Goal: Navigation & Orientation: Find specific page/section

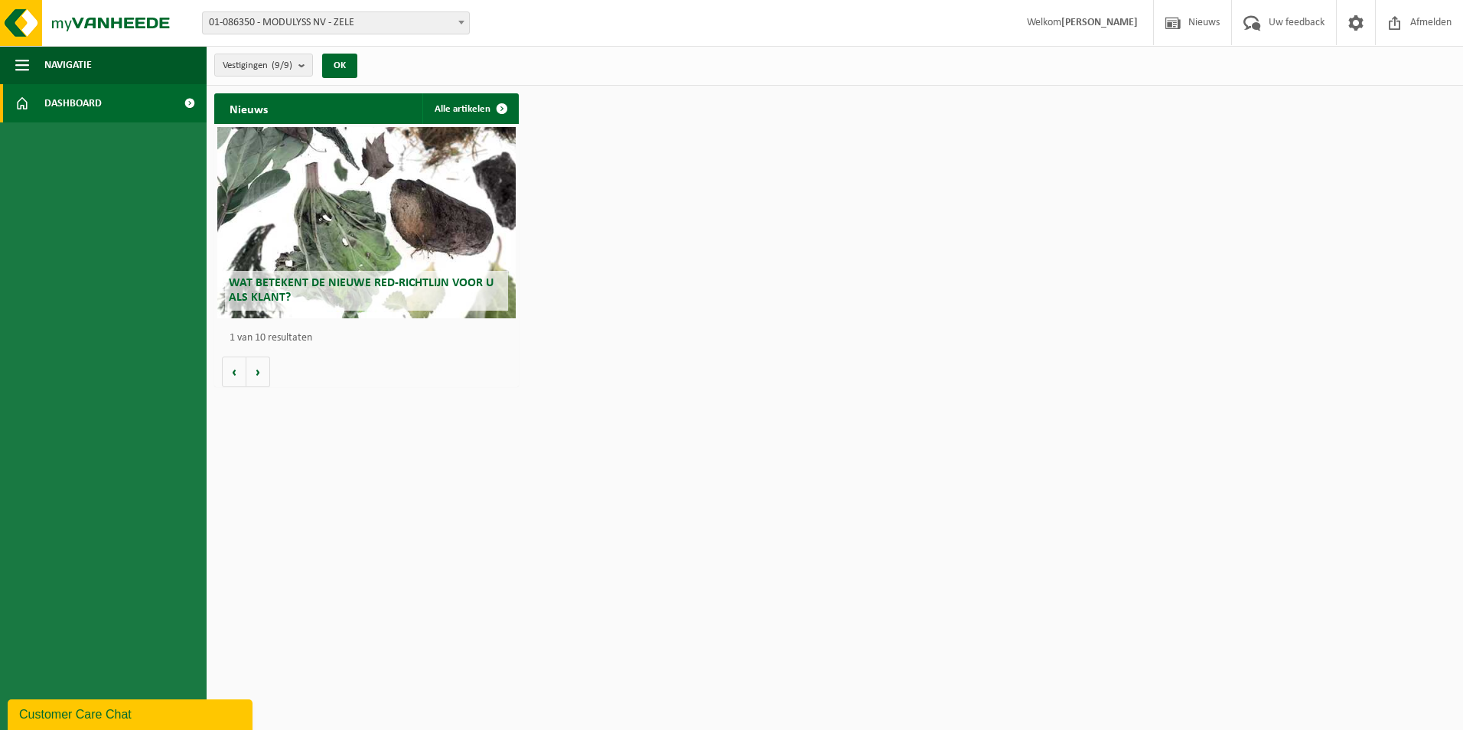
click at [94, 104] on span "Dashboard" at bounding box center [72, 103] width 57 height 38
click at [371, 20] on span "01-086350 - MODULYSS NV - ZELE" at bounding box center [336, 22] width 266 height 21
click at [44, 68] on span "Navigatie" at bounding box center [67, 65] width 47 height 38
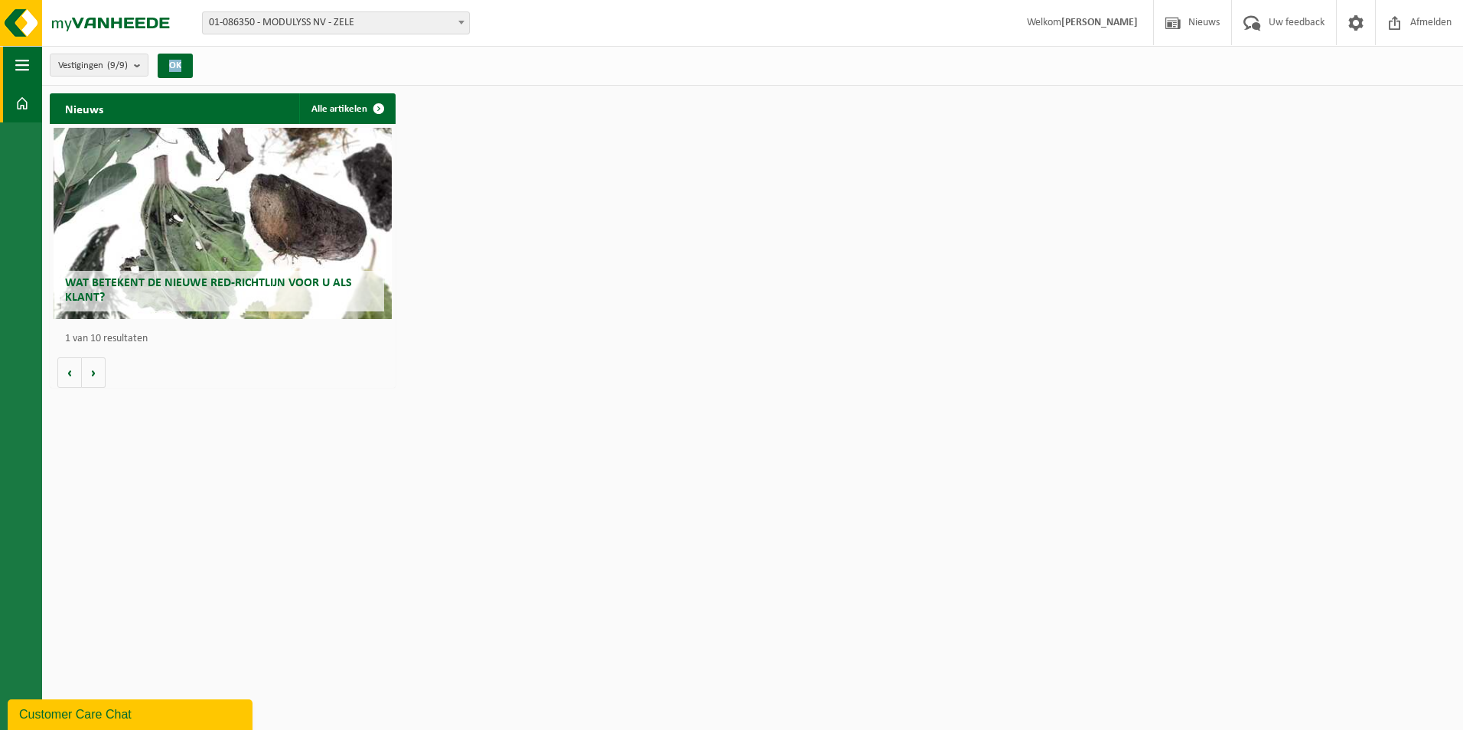
click at [44, 68] on div "Vestigingen (9/9) Alles selecteren Alles deselecteren Actieve selecteren MODULY…" at bounding box center [126, 65] width 168 height 33
click at [25, 64] on span "button" at bounding box center [22, 65] width 14 height 38
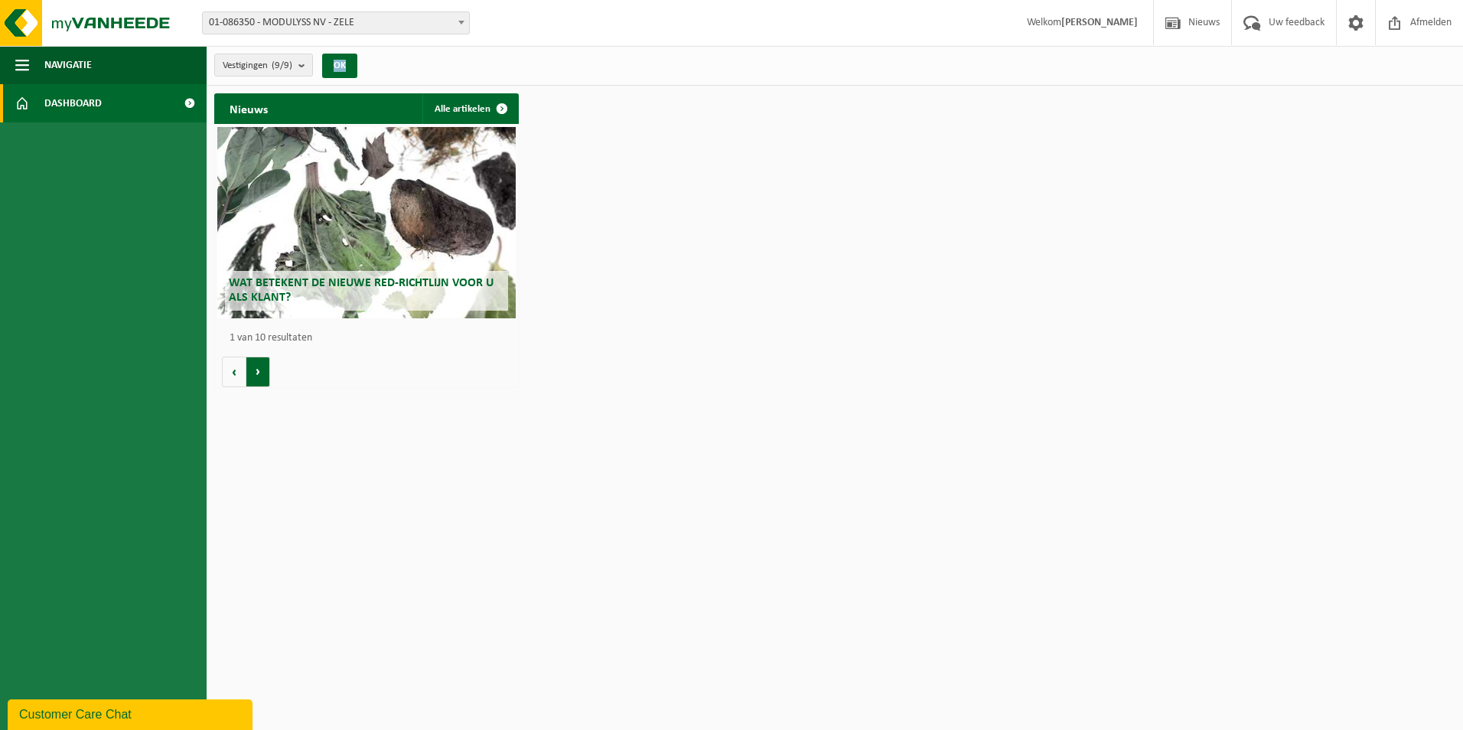
click at [266, 365] on button "Volgende" at bounding box center [258, 372] width 24 height 31
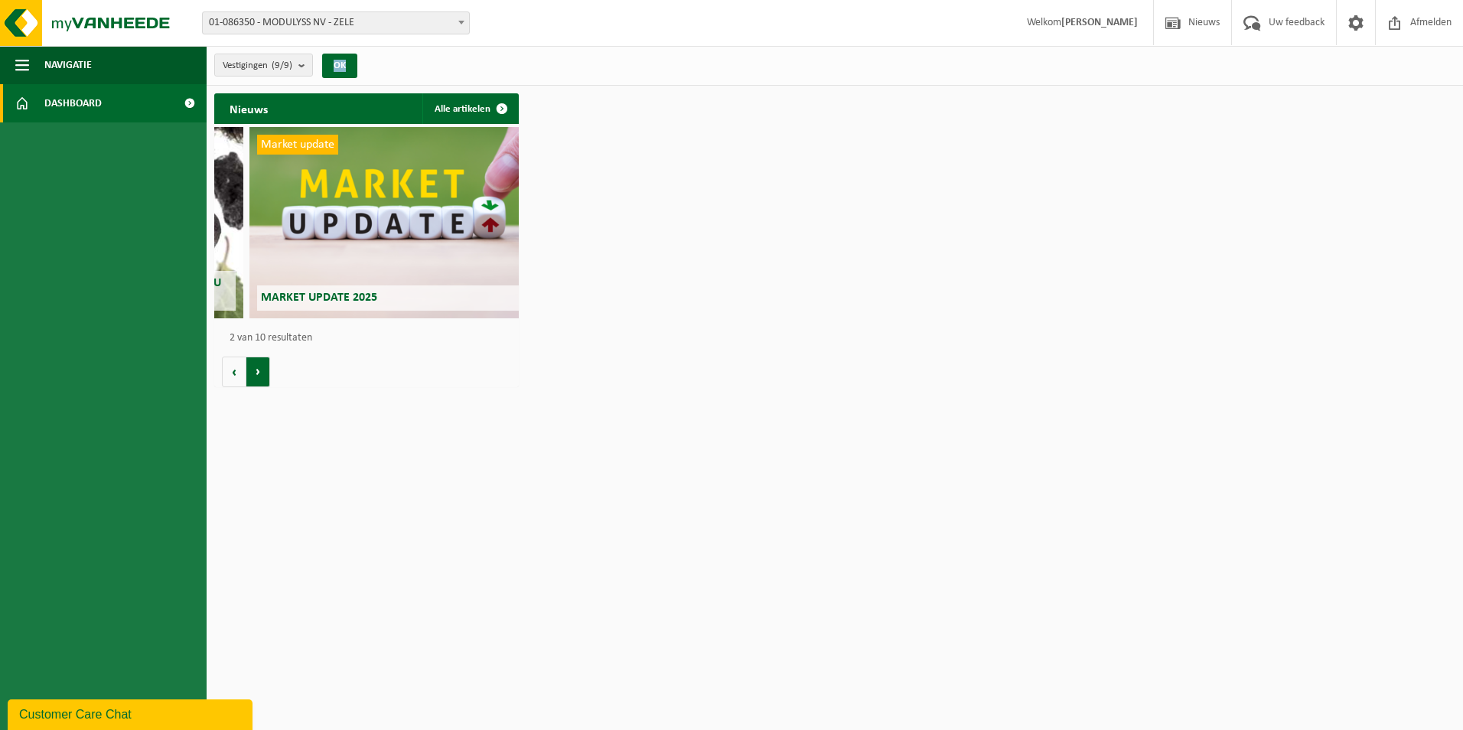
click at [265, 366] on button "Volgende" at bounding box center [258, 372] width 24 height 31
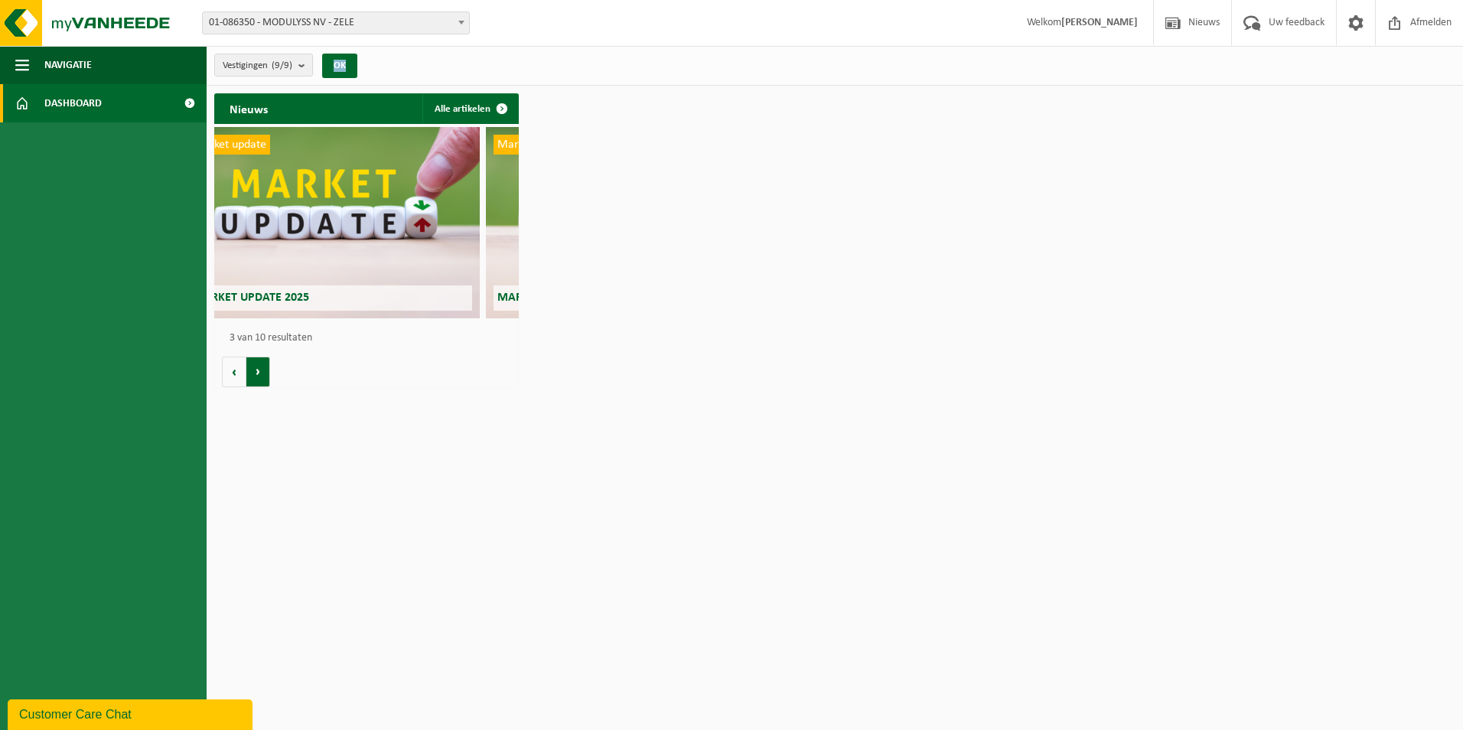
click at [265, 366] on button "Volgende" at bounding box center [258, 372] width 24 height 31
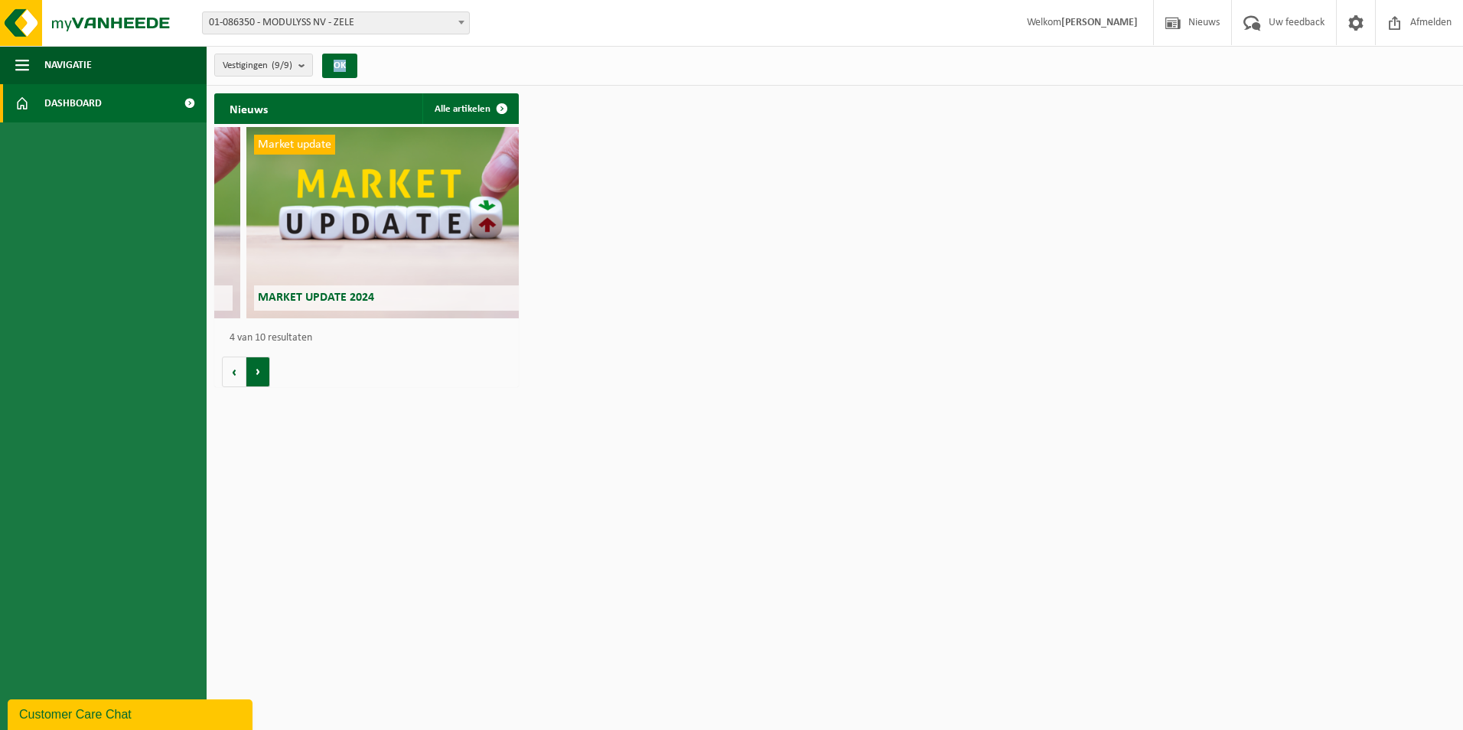
click at [265, 366] on button "Volgende" at bounding box center [258, 372] width 24 height 31
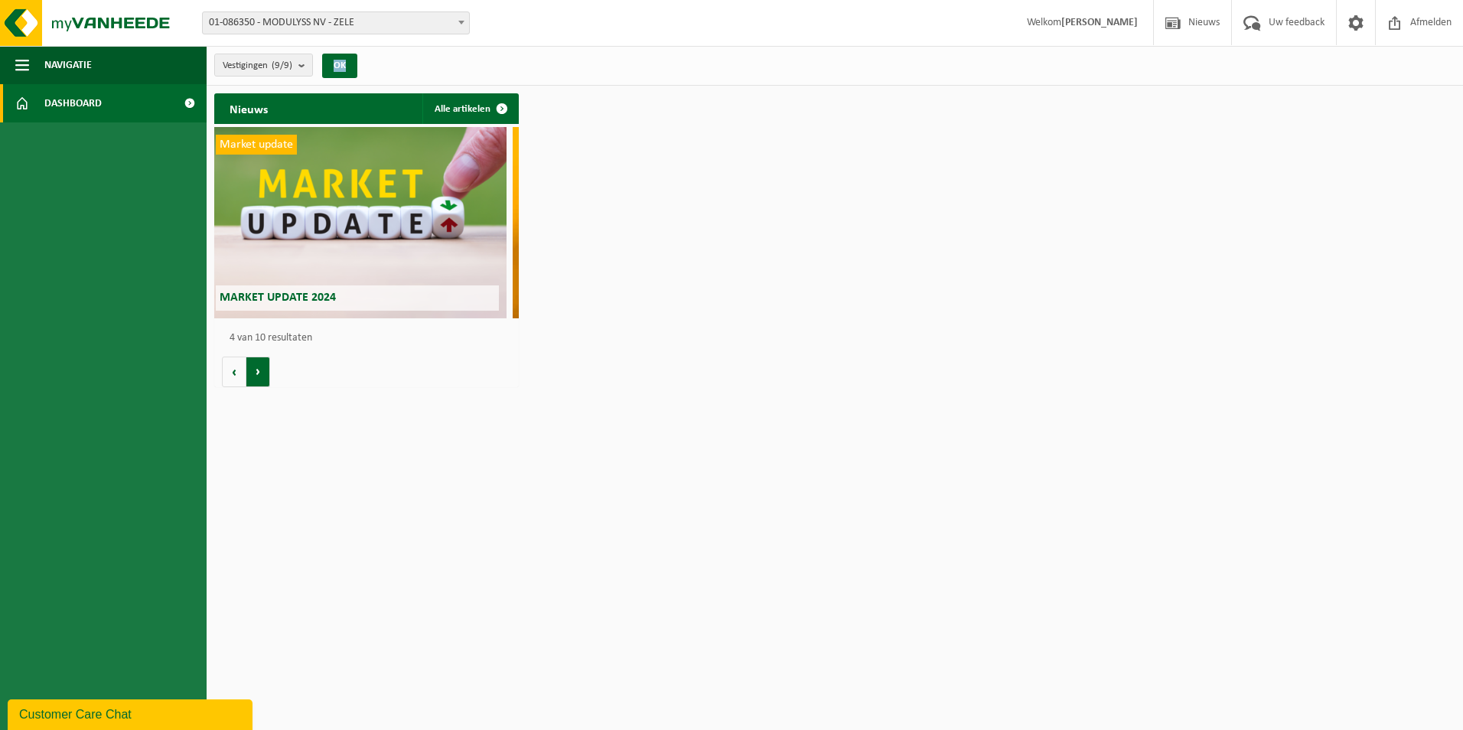
click at [265, 366] on button "Volgende" at bounding box center [258, 372] width 24 height 31
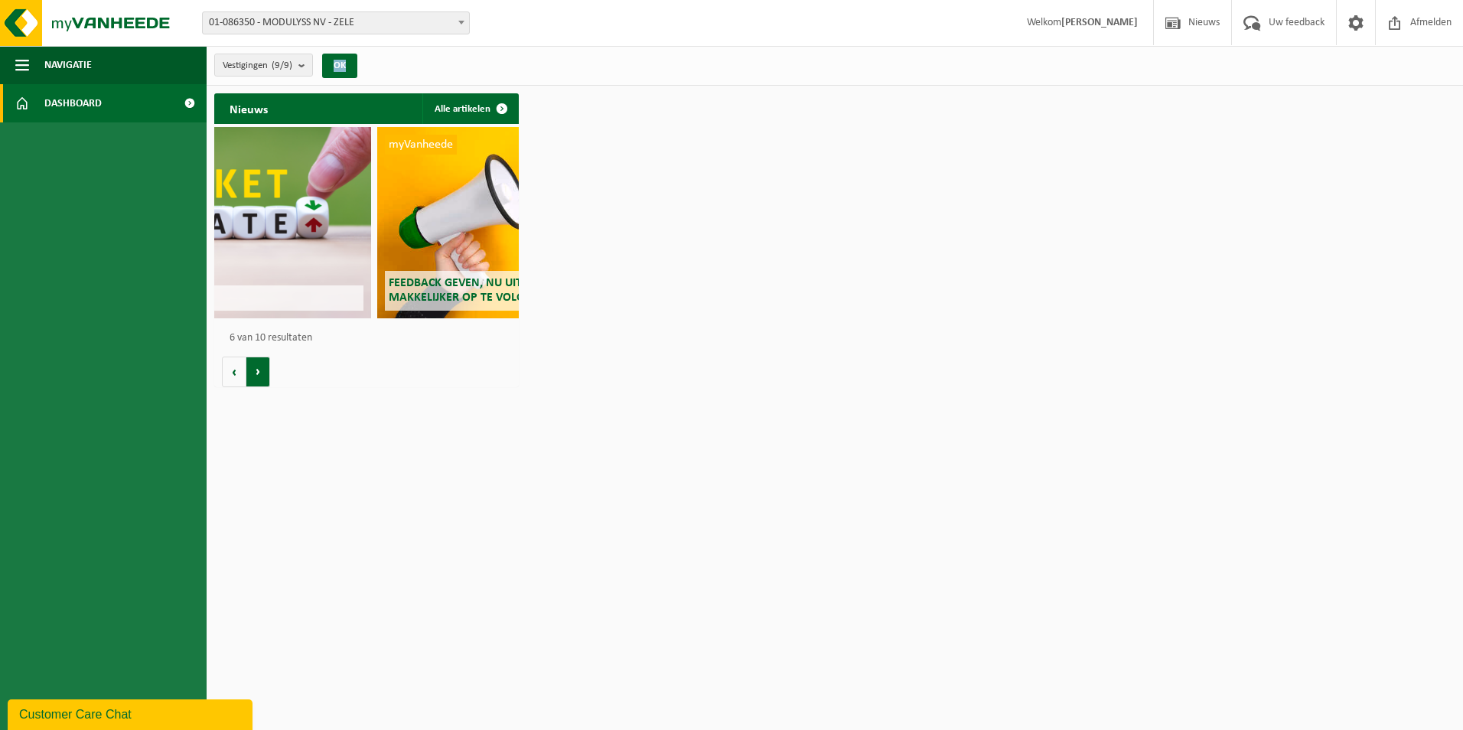
click at [265, 366] on button "Volgende" at bounding box center [258, 372] width 24 height 31
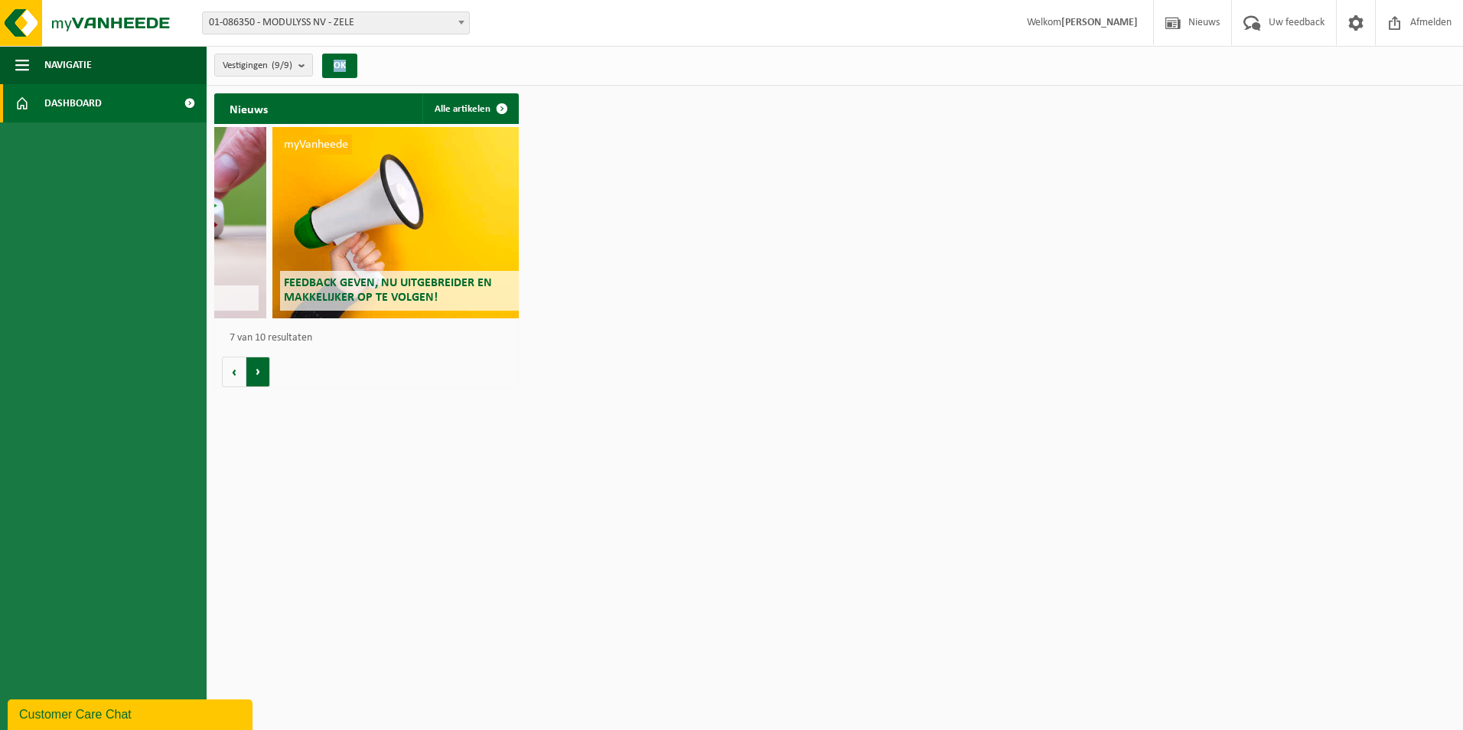
click at [265, 366] on button "Volgende" at bounding box center [258, 372] width 24 height 31
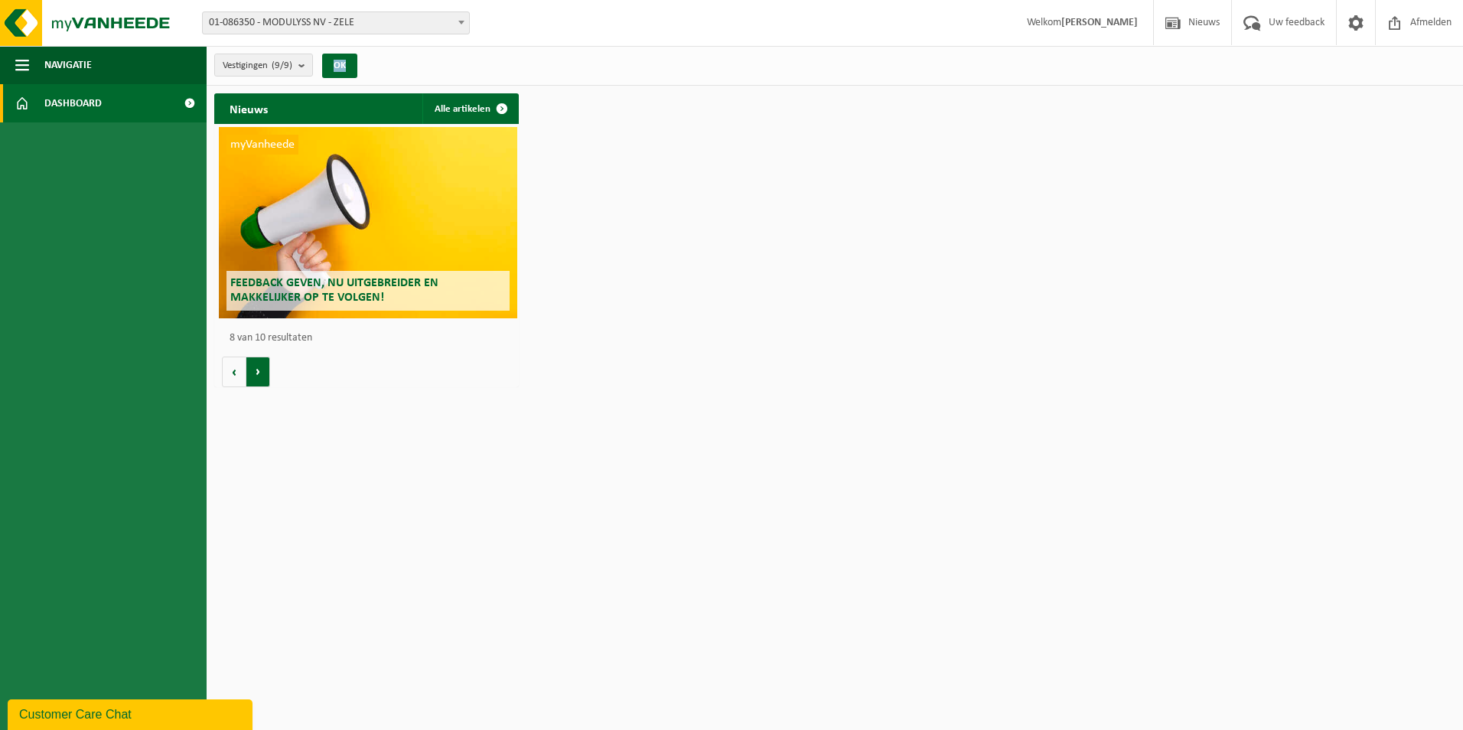
click at [265, 366] on button "Volgende" at bounding box center [258, 372] width 24 height 31
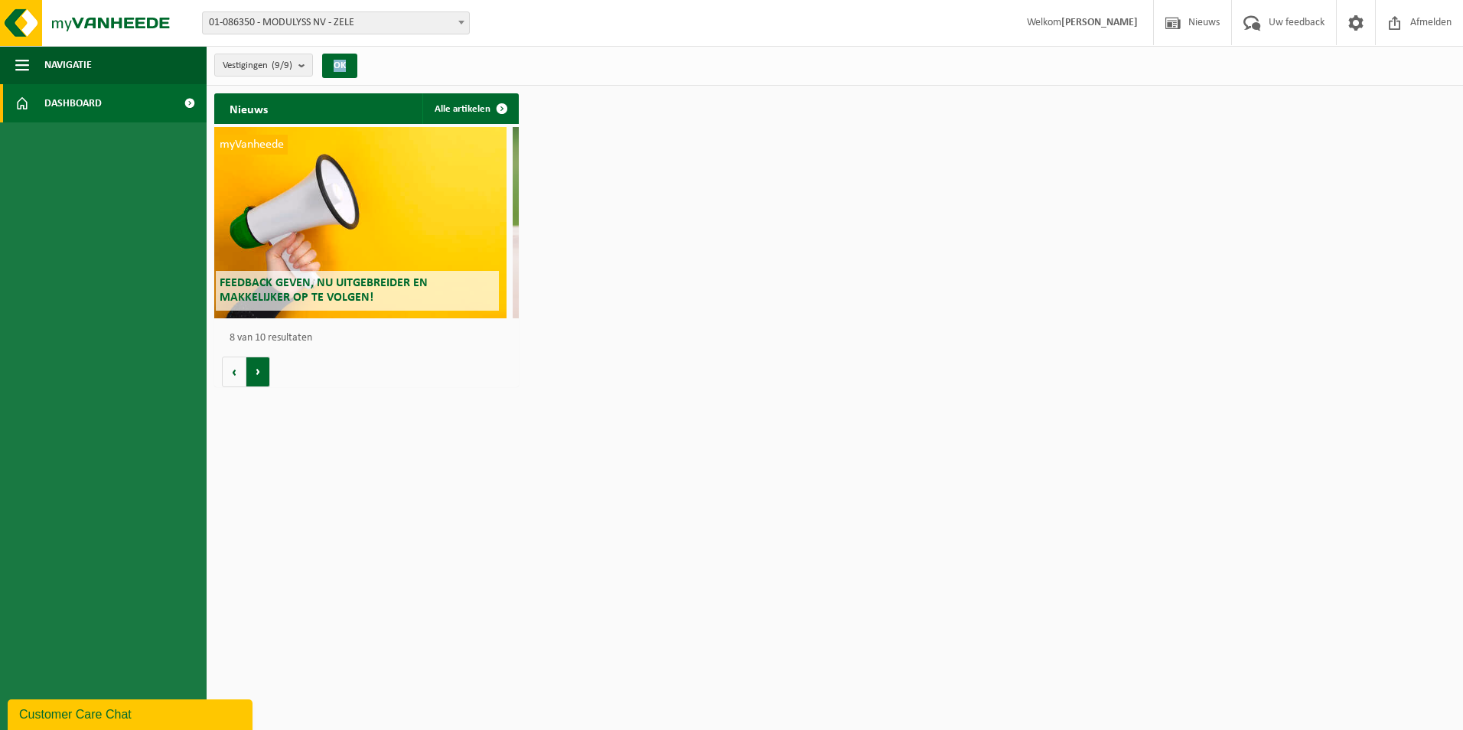
click at [265, 366] on button "Volgende" at bounding box center [258, 372] width 24 height 31
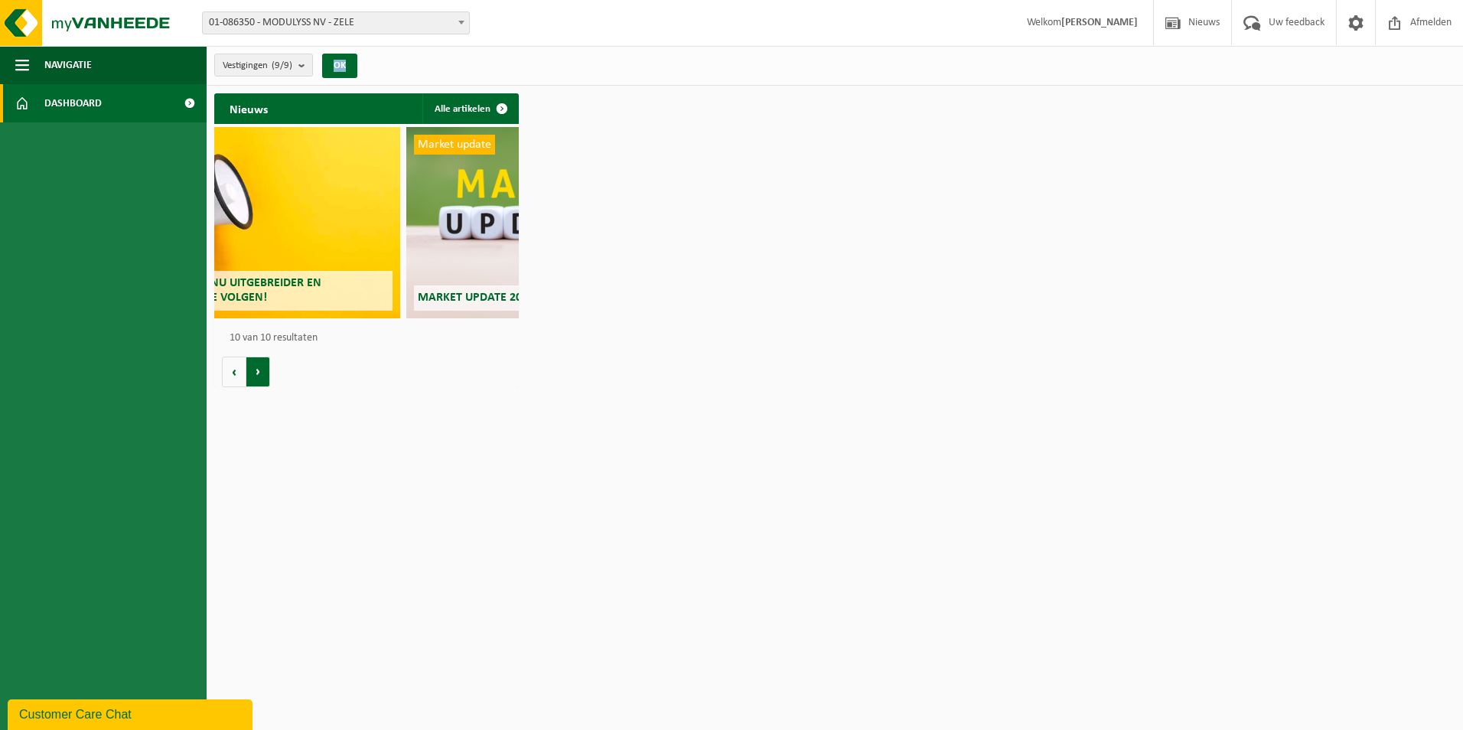
click at [265, 366] on button "Volgende" at bounding box center [258, 372] width 24 height 31
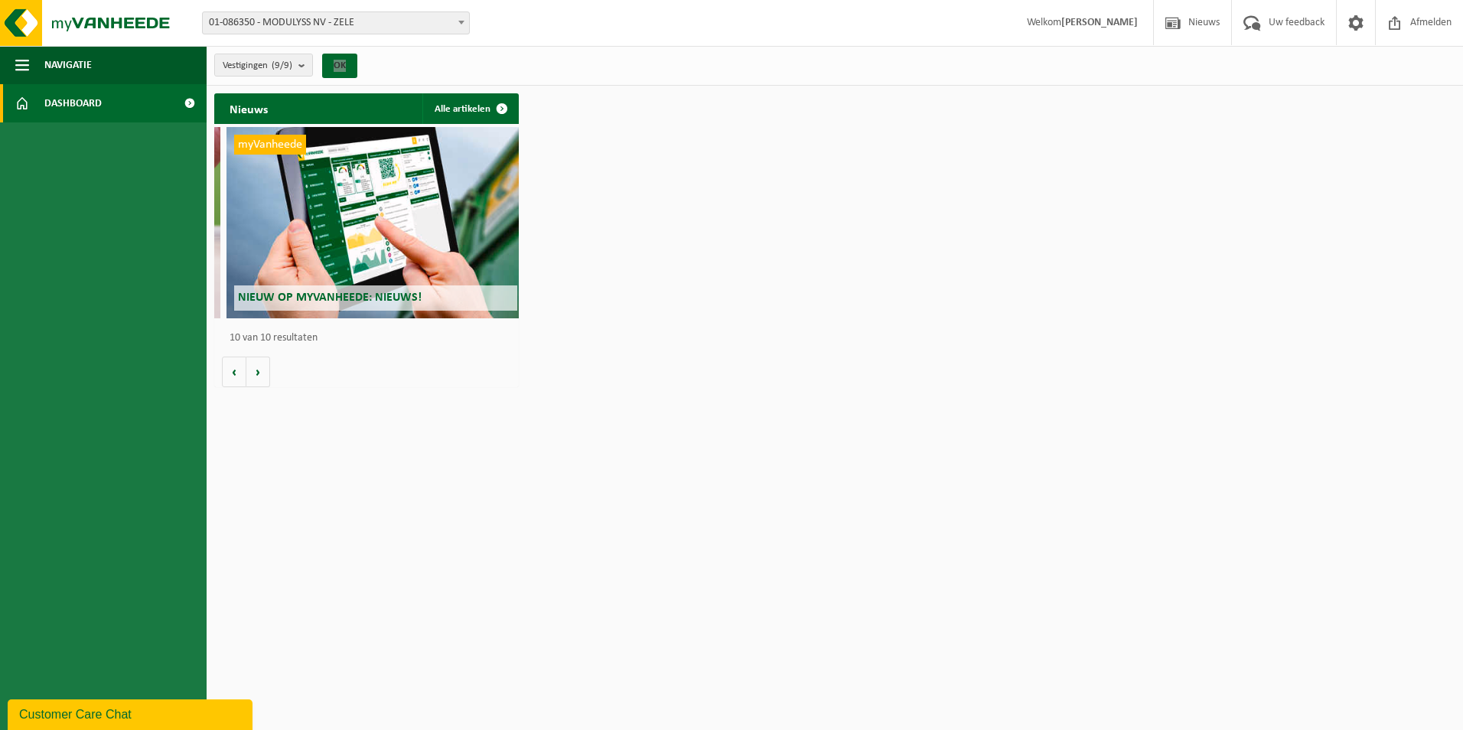
click at [132, 724] on button "Customer Care Chat" at bounding box center [130, 714] width 245 height 31
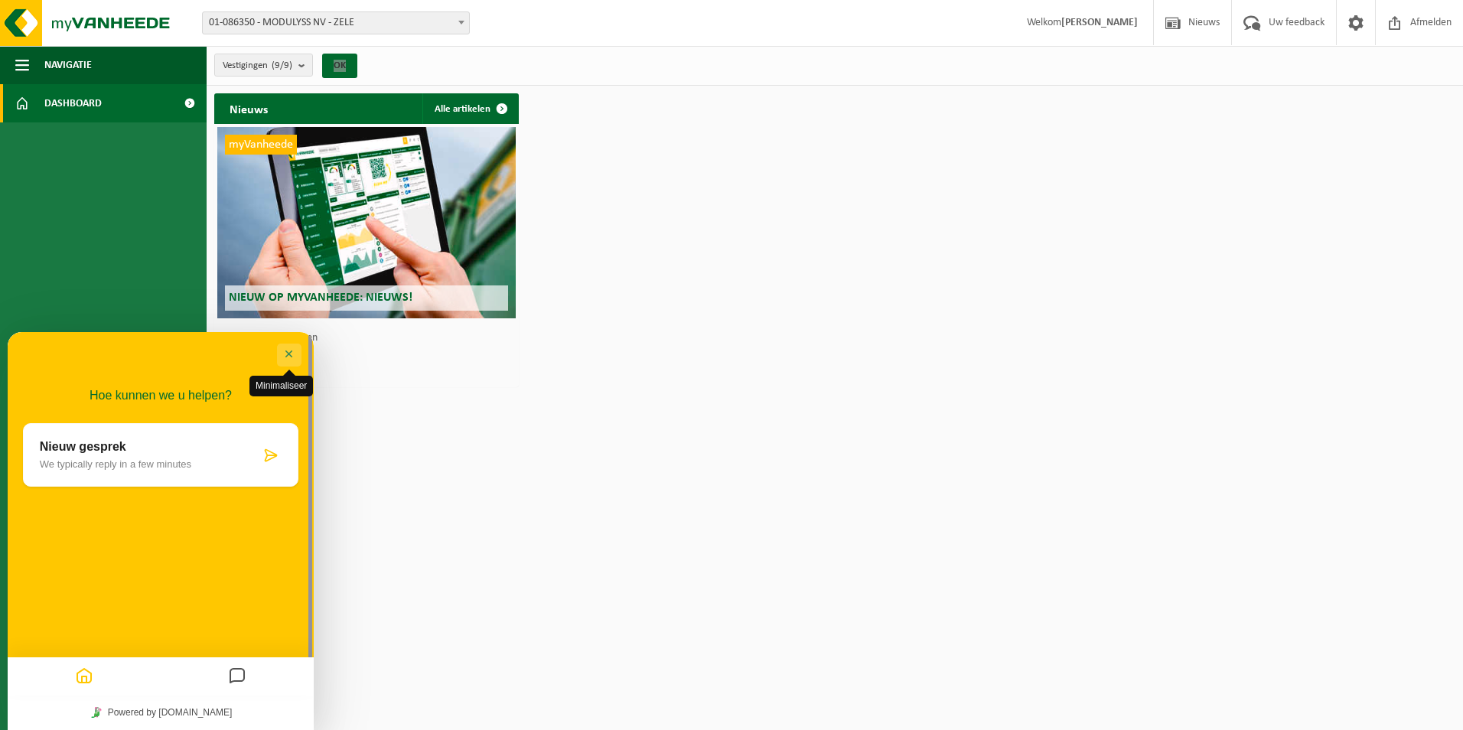
click at [288, 358] on button "Minimaliseer" at bounding box center [289, 355] width 24 height 23
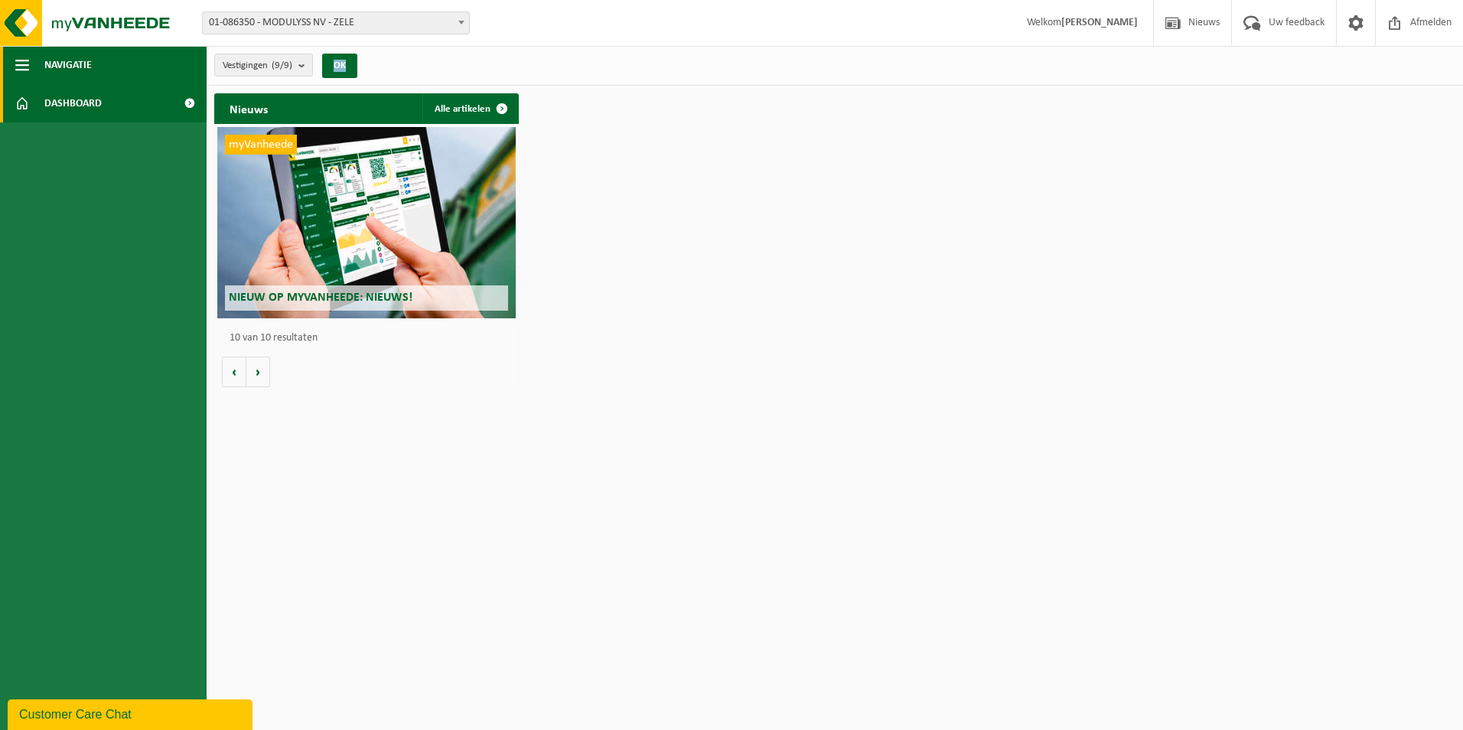
click at [39, 71] on button "Navigatie" at bounding box center [103, 65] width 207 height 38
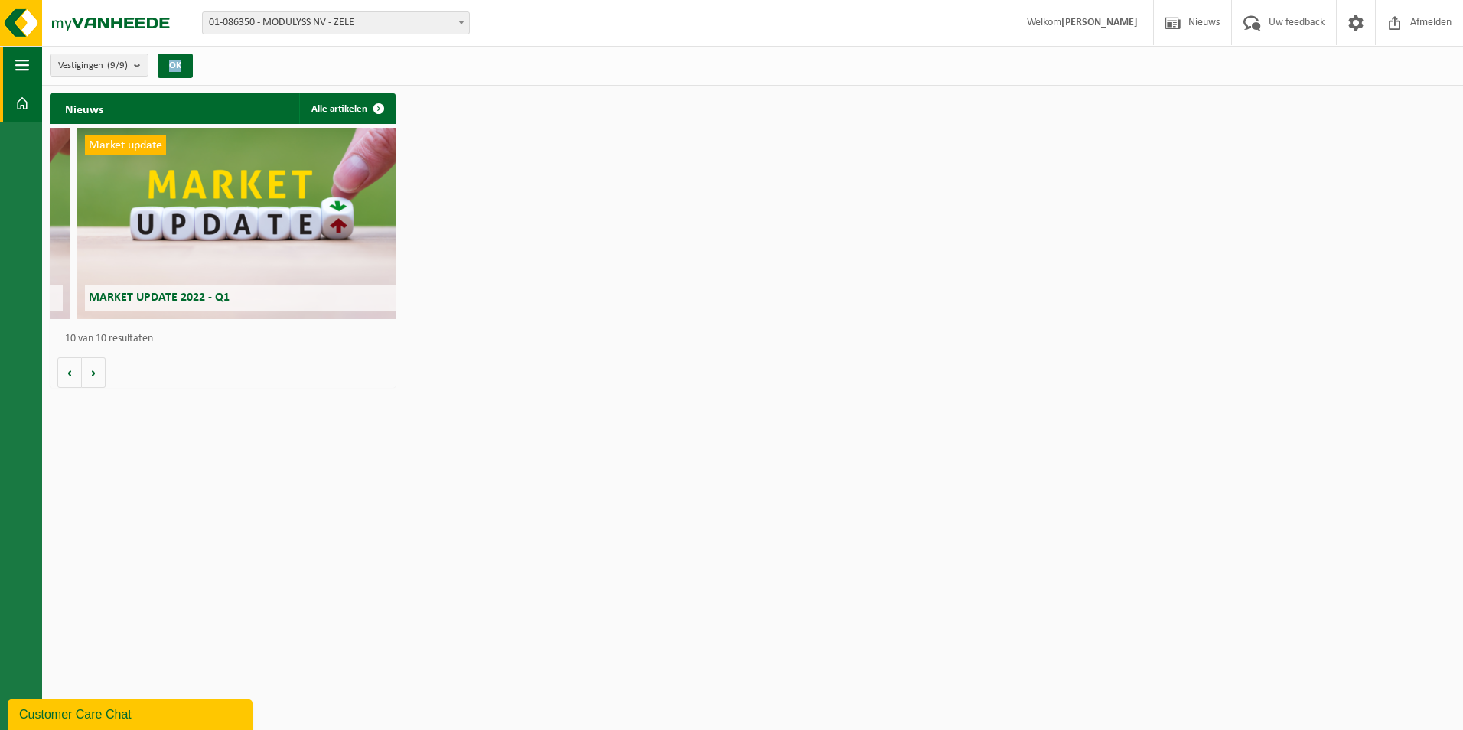
click at [28, 66] on span "button" at bounding box center [22, 65] width 14 height 38
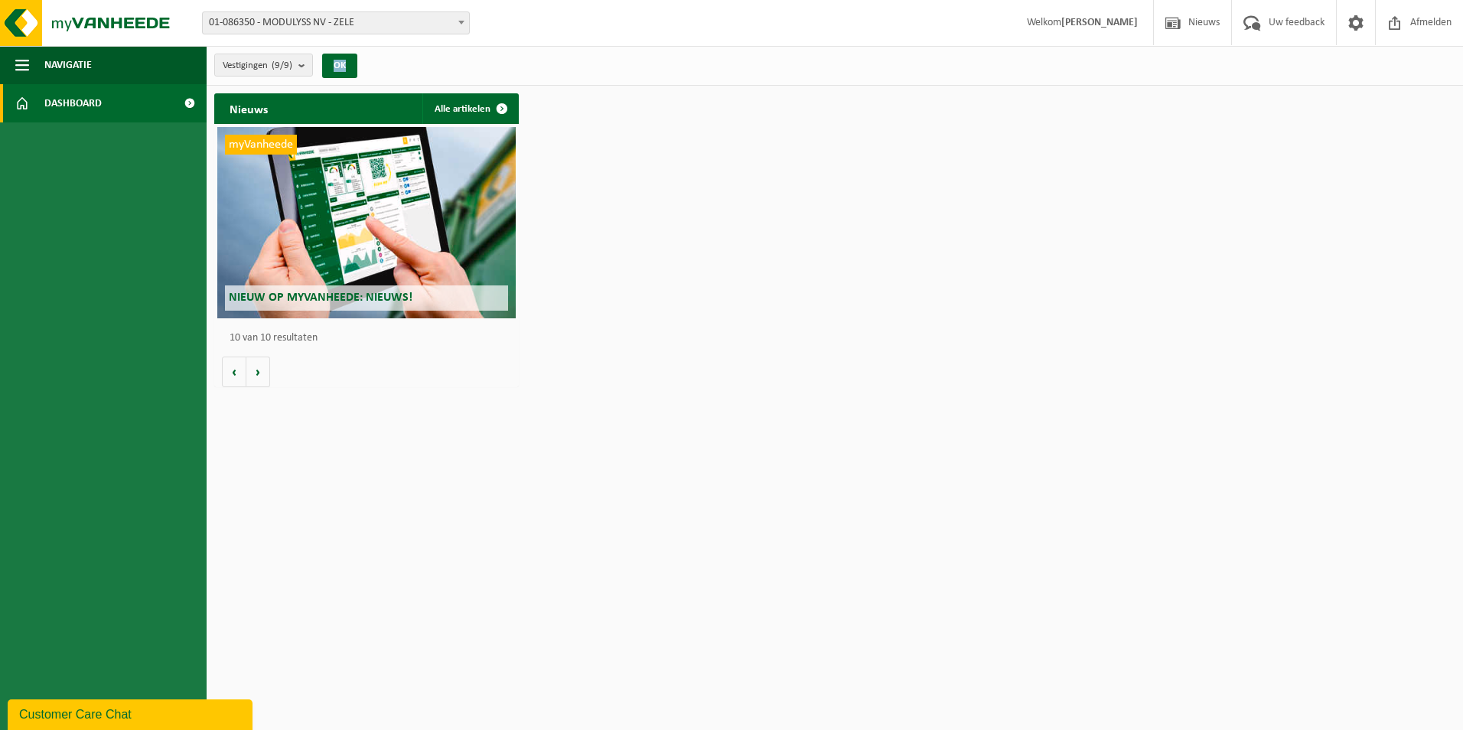
click at [29, 96] on link "Dashboard" at bounding box center [103, 103] width 207 height 38
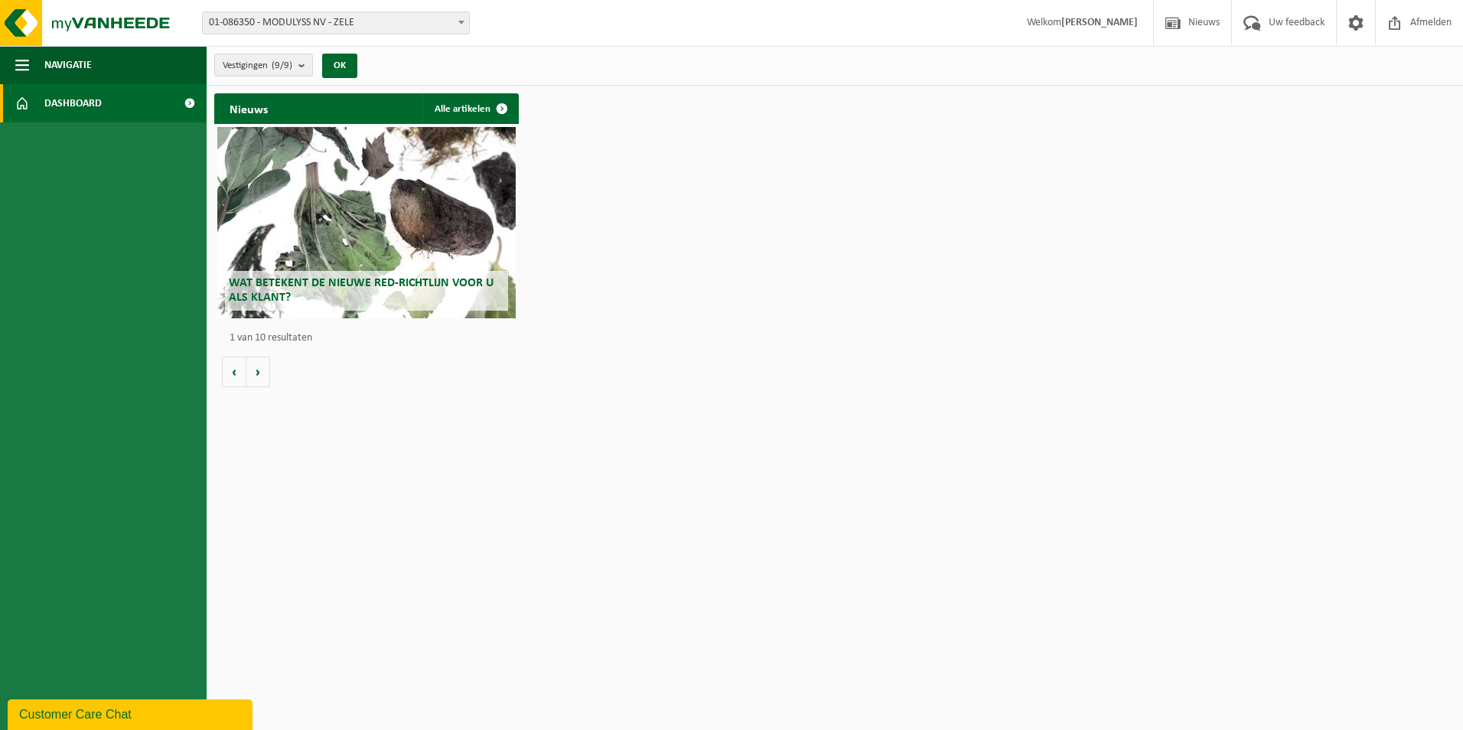
click at [195, 106] on span at bounding box center [189, 103] width 34 height 38
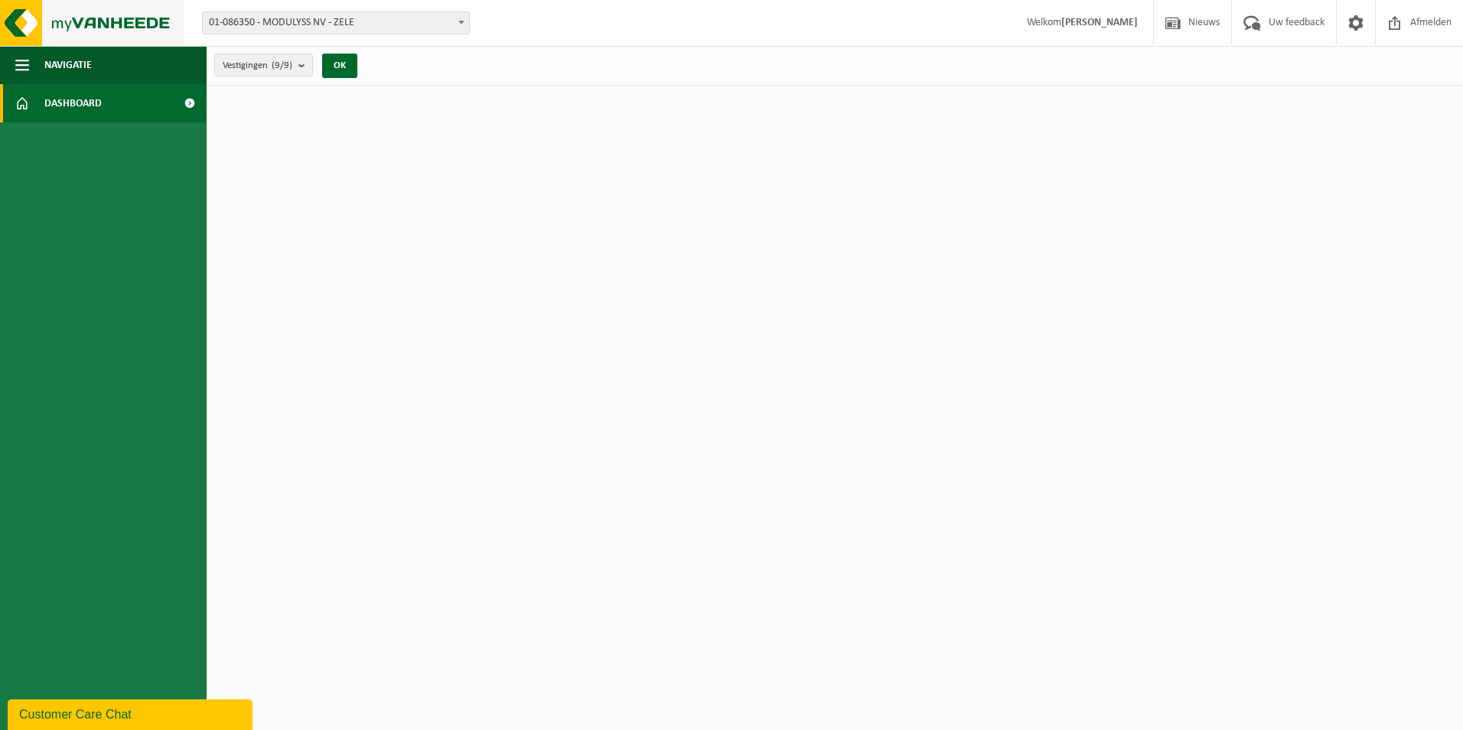
click at [26, 18] on img at bounding box center [92, 23] width 184 height 46
click at [87, 18] on img at bounding box center [92, 23] width 184 height 46
